Goal: Find contact information

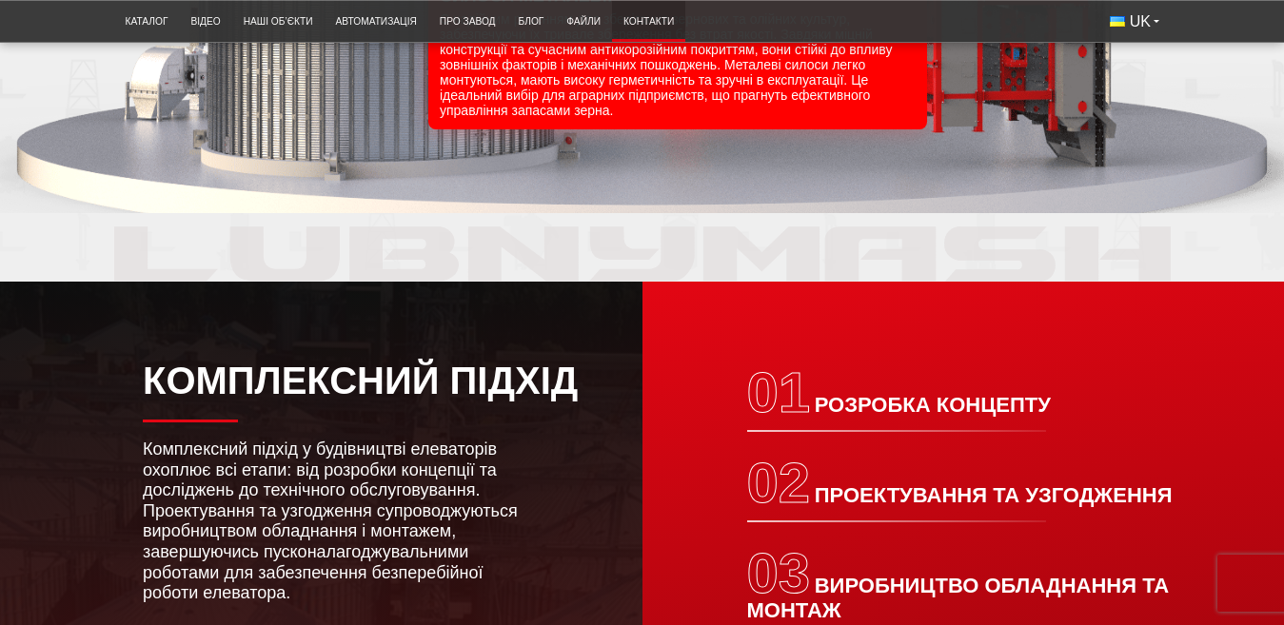
click at [662, 21] on link "Контакти" at bounding box center [648, 21] width 73 height 31
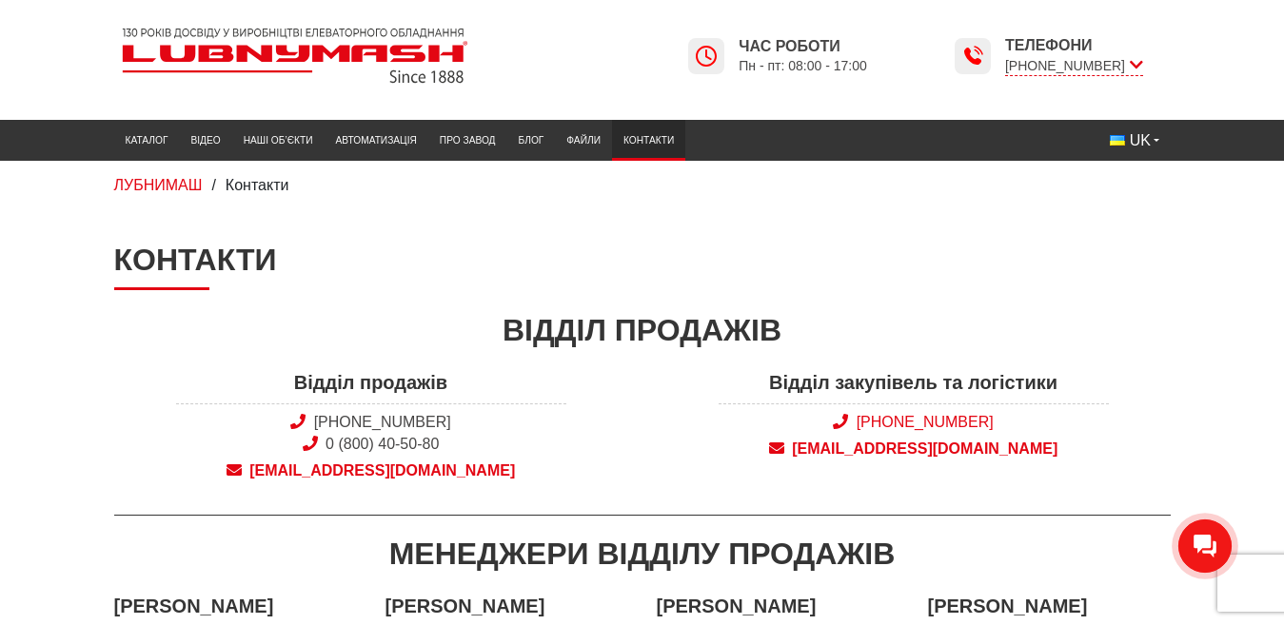
drag, startPoint x: 1001, startPoint y: 420, endPoint x: 888, endPoint y: 421, distance: 113.2
click at [888, 421] on span "[PHONE_NUMBER]" at bounding box center [913, 422] width 390 height 21
copy link "(050) 580 22 36"
